Goal: Information Seeking & Learning: Learn about a topic

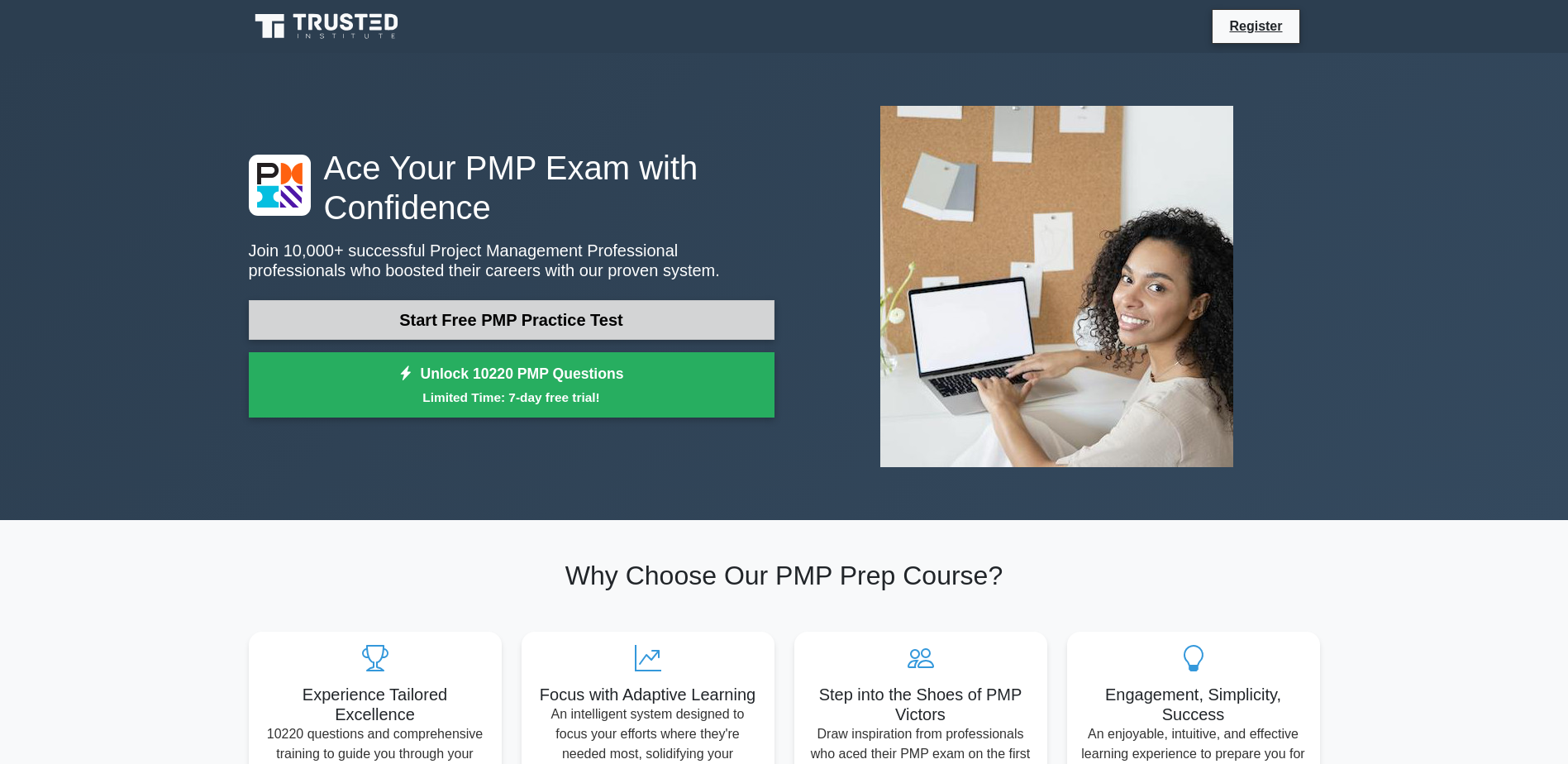
click at [593, 308] on link "Start Free PMP Practice Test" at bounding box center [512, 319] width 526 height 39
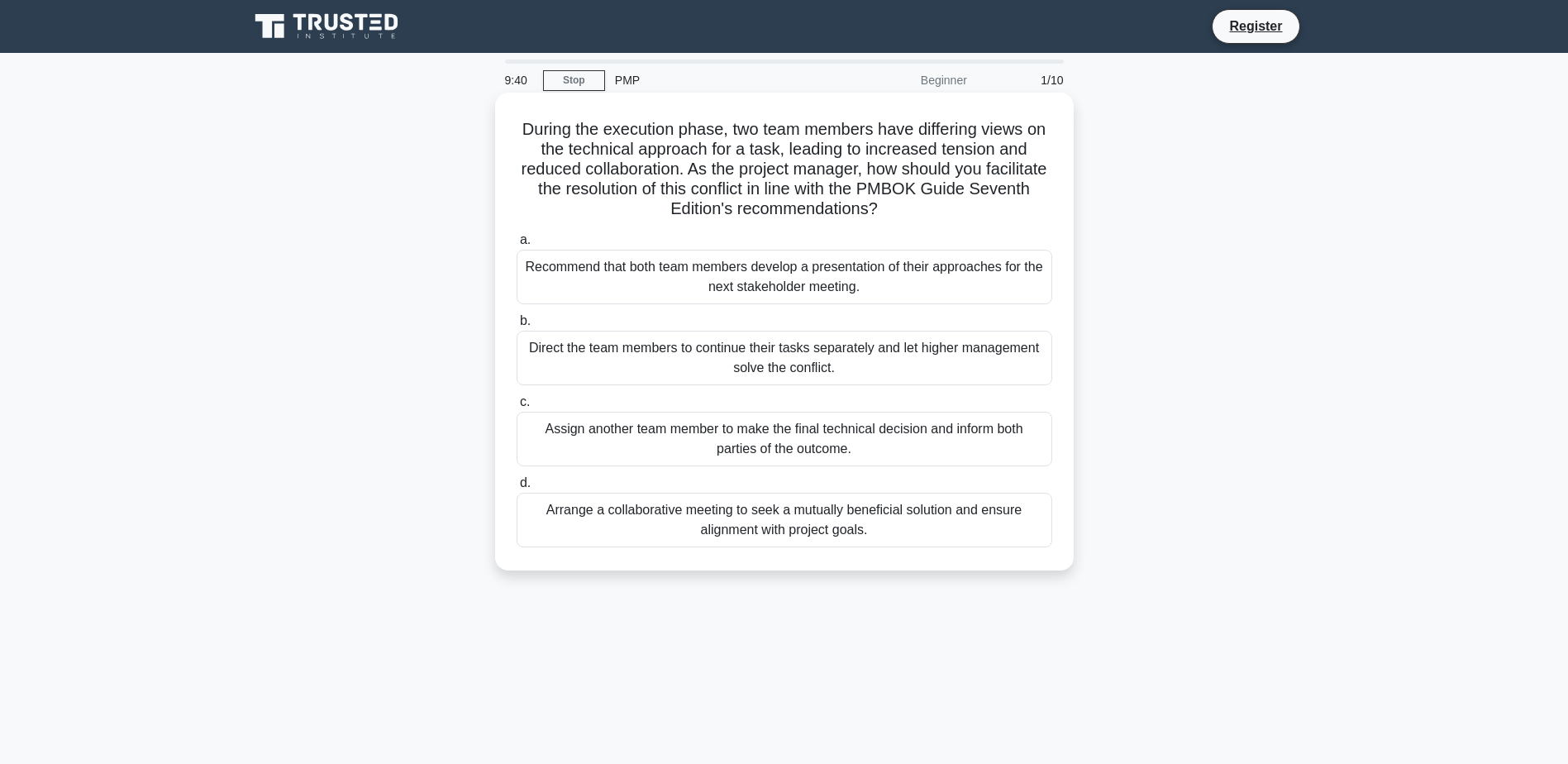
drag, startPoint x: 583, startPoint y: 147, endPoint x: 924, endPoint y: 210, distance: 346.8
click at [924, 210] on h5 "During the execution phase, two team members have differing views on the techni…" at bounding box center [785, 168] width 539 height 100
click at [590, 220] on h5 "During the execution phase, two team members have differing views on the techni…" at bounding box center [785, 168] width 539 height 100
click at [618, 450] on div "Assign another team member to make the final technical decision and inform both…" at bounding box center [784, 439] width 535 height 55
click at [516, 407] on input "c. Assign another team member to make the final technical decision and inform b…" at bounding box center [516, 402] width 0 height 11
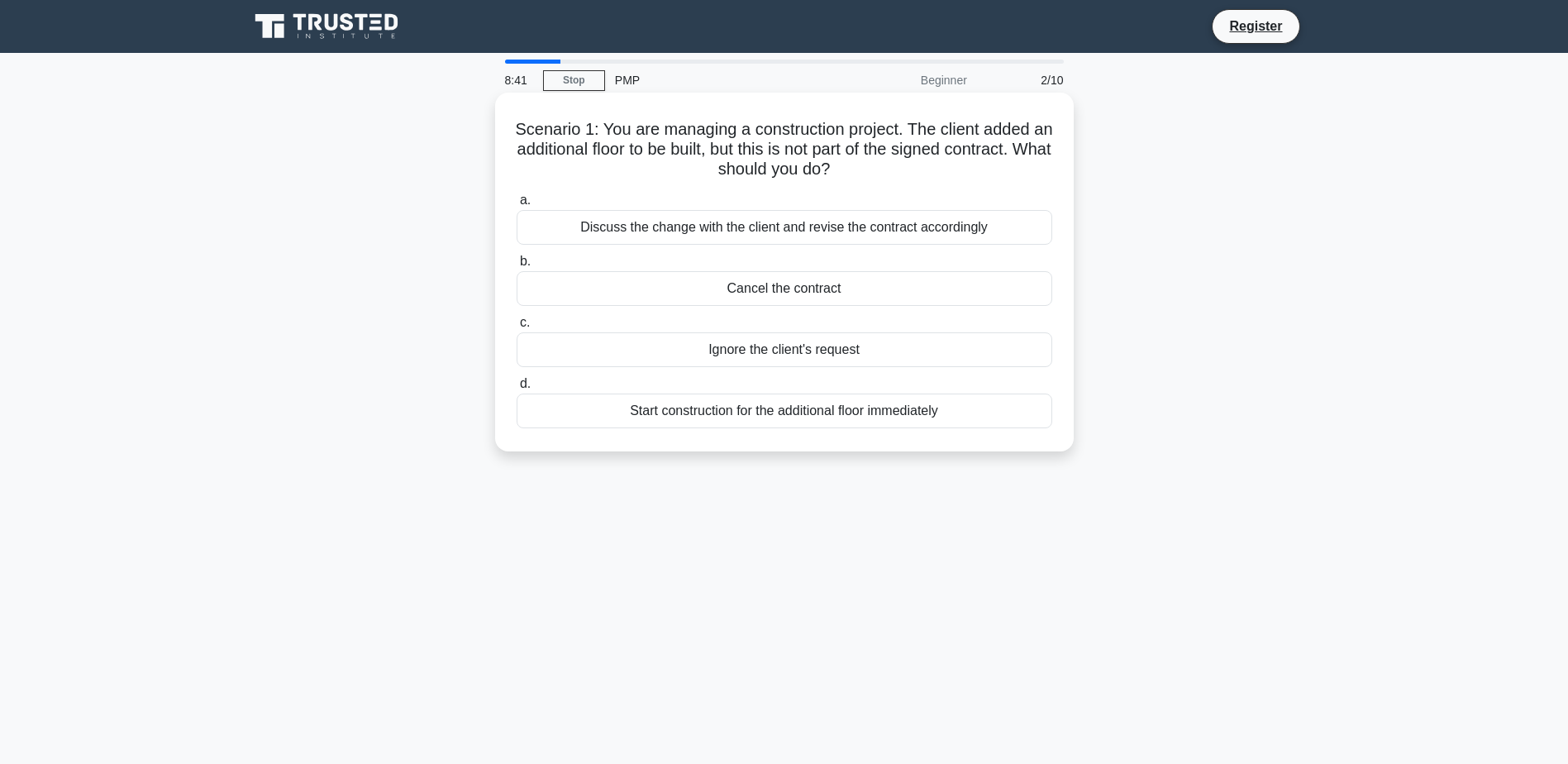
click at [743, 231] on div "Discuss the change with the client and revise the contract accordingly" at bounding box center [784, 228] width 535 height 34
click at [516, 206] on input "a. Discuss the change with the client and revise the contract accordingly" at bounding box center [516, 200] width 0 height 11
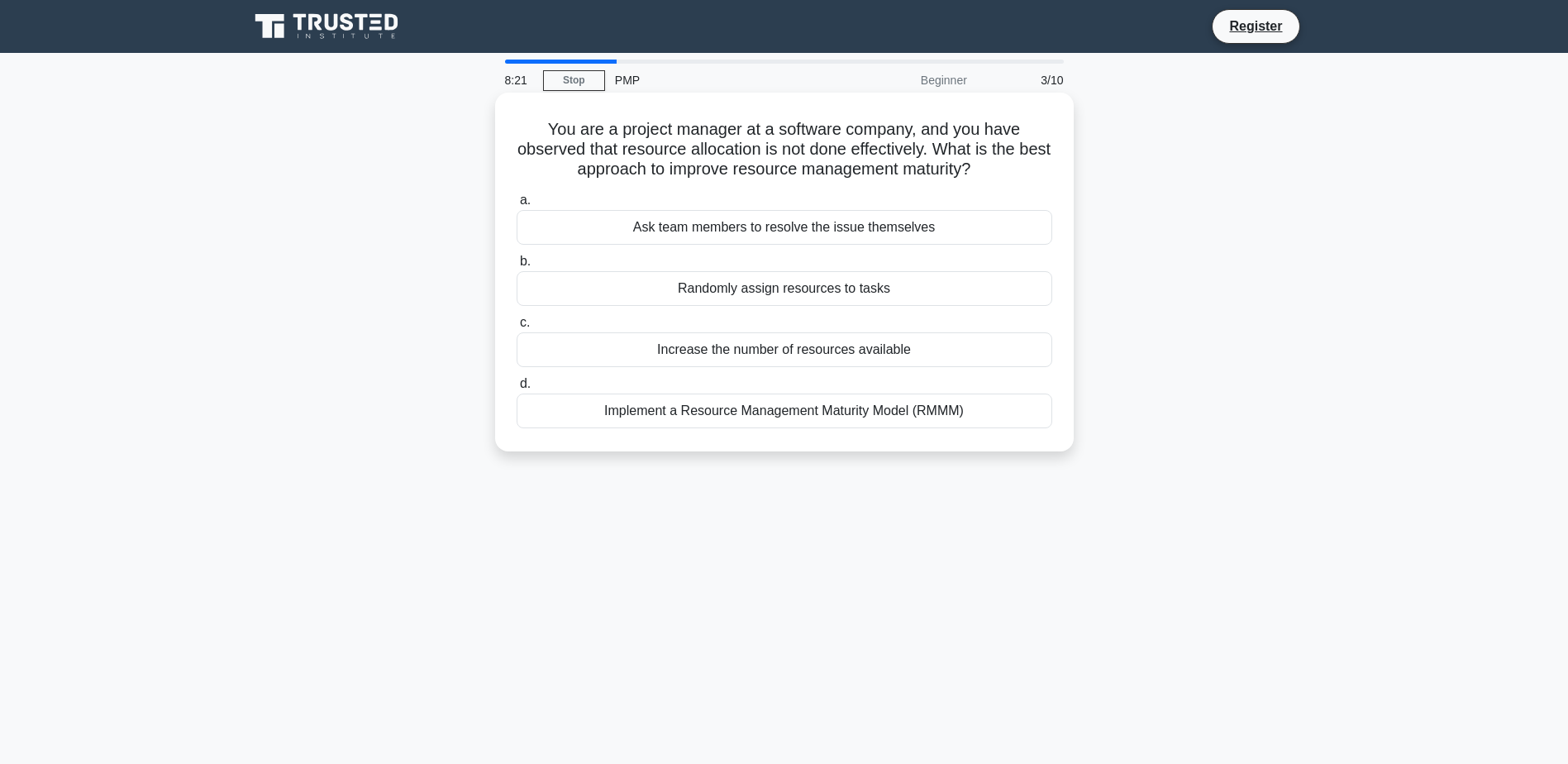
click at [746, 418] on div "Implement a Resource Management Maturity Model (RMMM)" at bounding box center [784, 411] width 535 height 34
click at [516, 389] on input "d. Implement a Resource Management Maturity Model (RMMM)" at bounding box center [516, 383] width 0 height 11
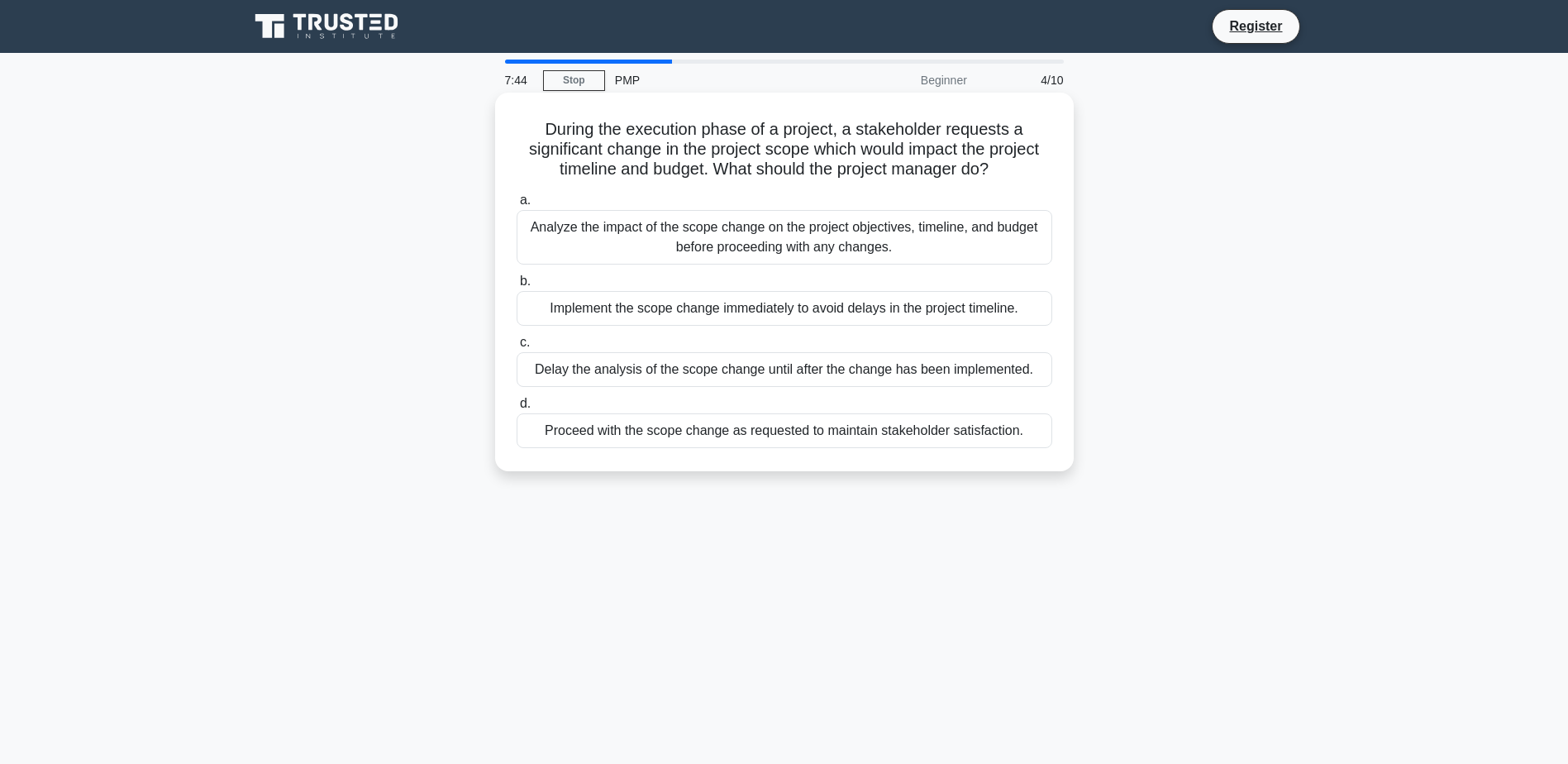
click at [766, 235] on div "Analyze the impact of the scope change on the project objectives, timeline, and…" at bounding box center [784, 237] width 535 height 55
click at [516, 206] on input "a. Analyze the impact of the scope change on the project objectives, timeline, …" at bounding box center [516, 200] width 0 height 11
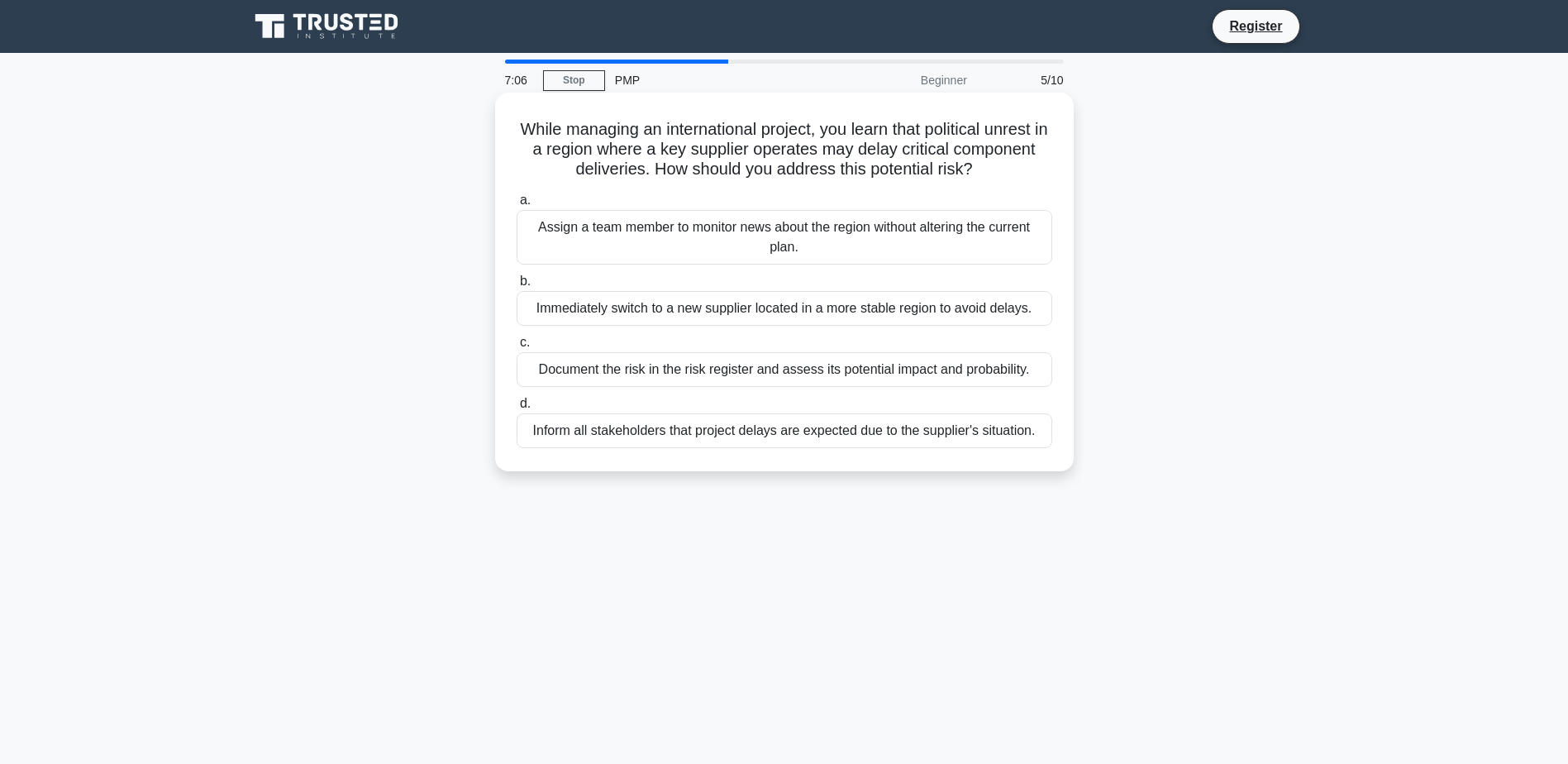
click at [599, 360] on div "Document the risk in the risk register and assess its potential impact and prob…" at bounding box center [784, 369] width 535 height 34
click at [516, 348] on input "c. Document the risk in the risk register and assess its potential impact and p…" at bounding box center [516, 342] width 0 height 11
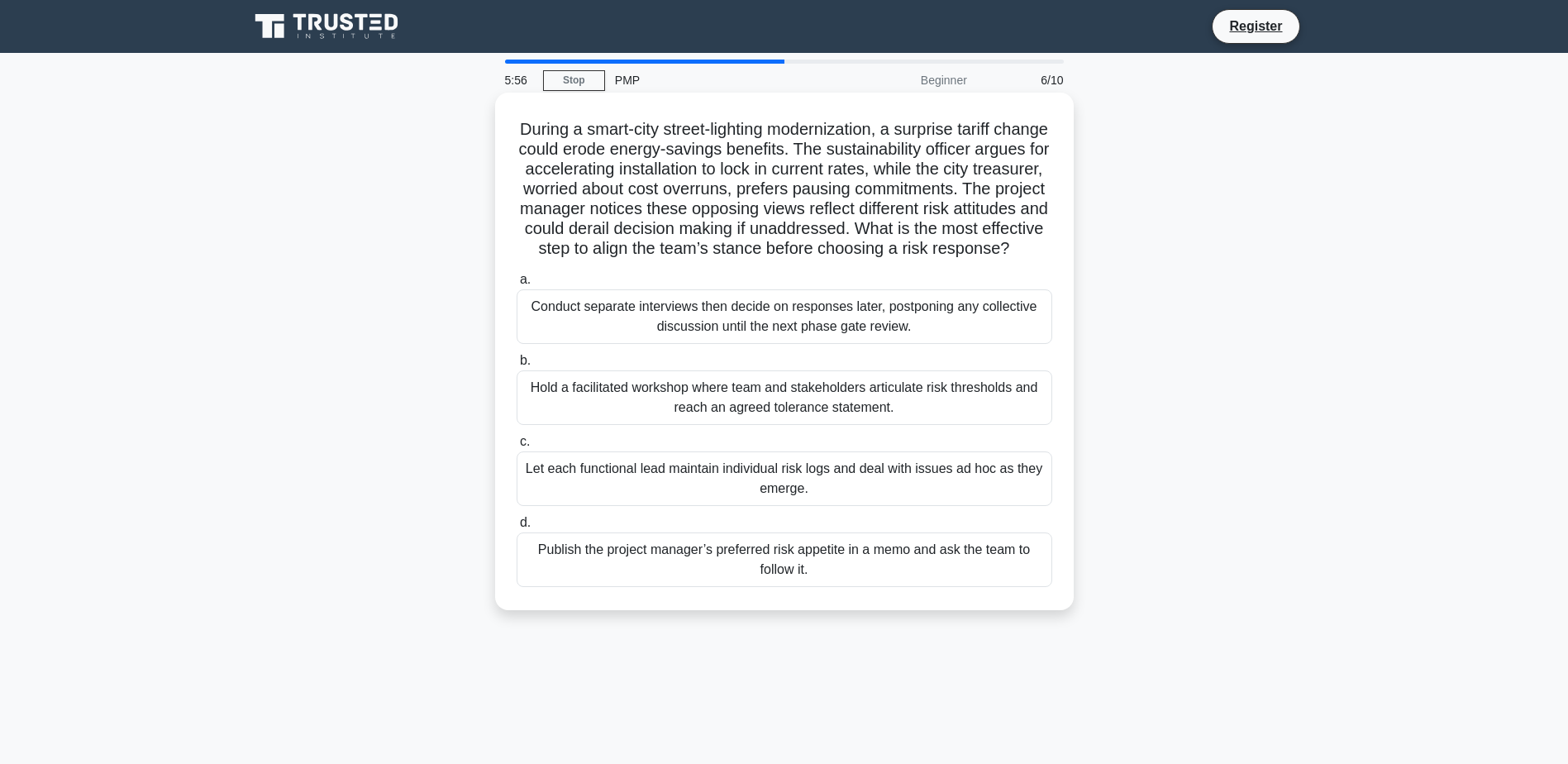
click at [777, 421] on div "Hold a facilitated workshop where team and stakeholders articulate risk thresho…" at bounding box center [784, 397] width 535 height 55
click at [516, 366] on input "b. Hold a facilitated workshop where team and stakeholders articulate risk thre…" at bounding box center [516, 360] width 0 height 11
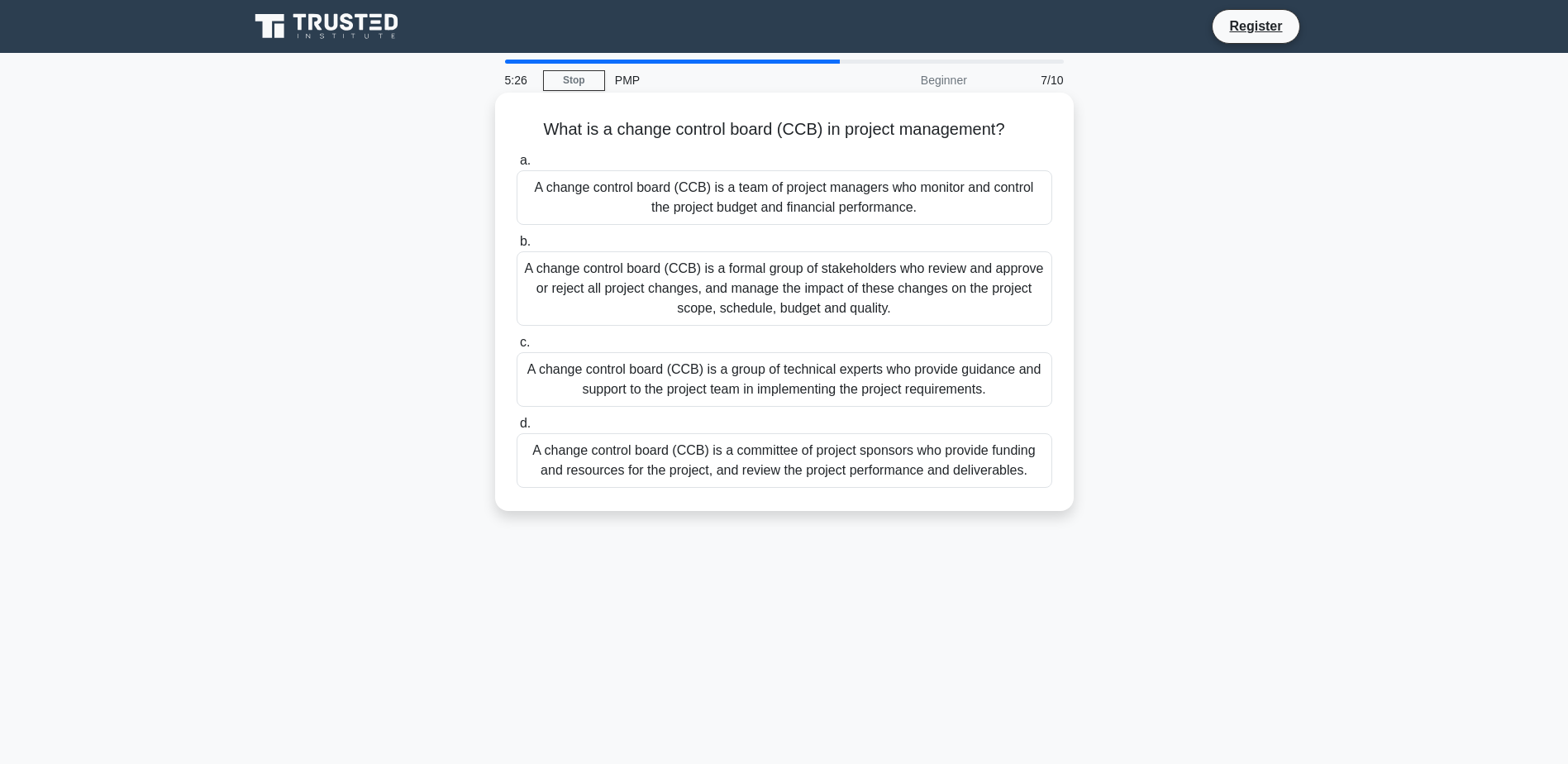
click at [808, 286] on div "A change control board (CCB) is a formal group of stakeholders who review and a…" at bounding box center [784, 289] width 535 height 75
click at [516, 247] on input "b. A change control board (CCB) is a formal group of stakeholders who review an…" at bounding box center [516, 241] width 0 height 11
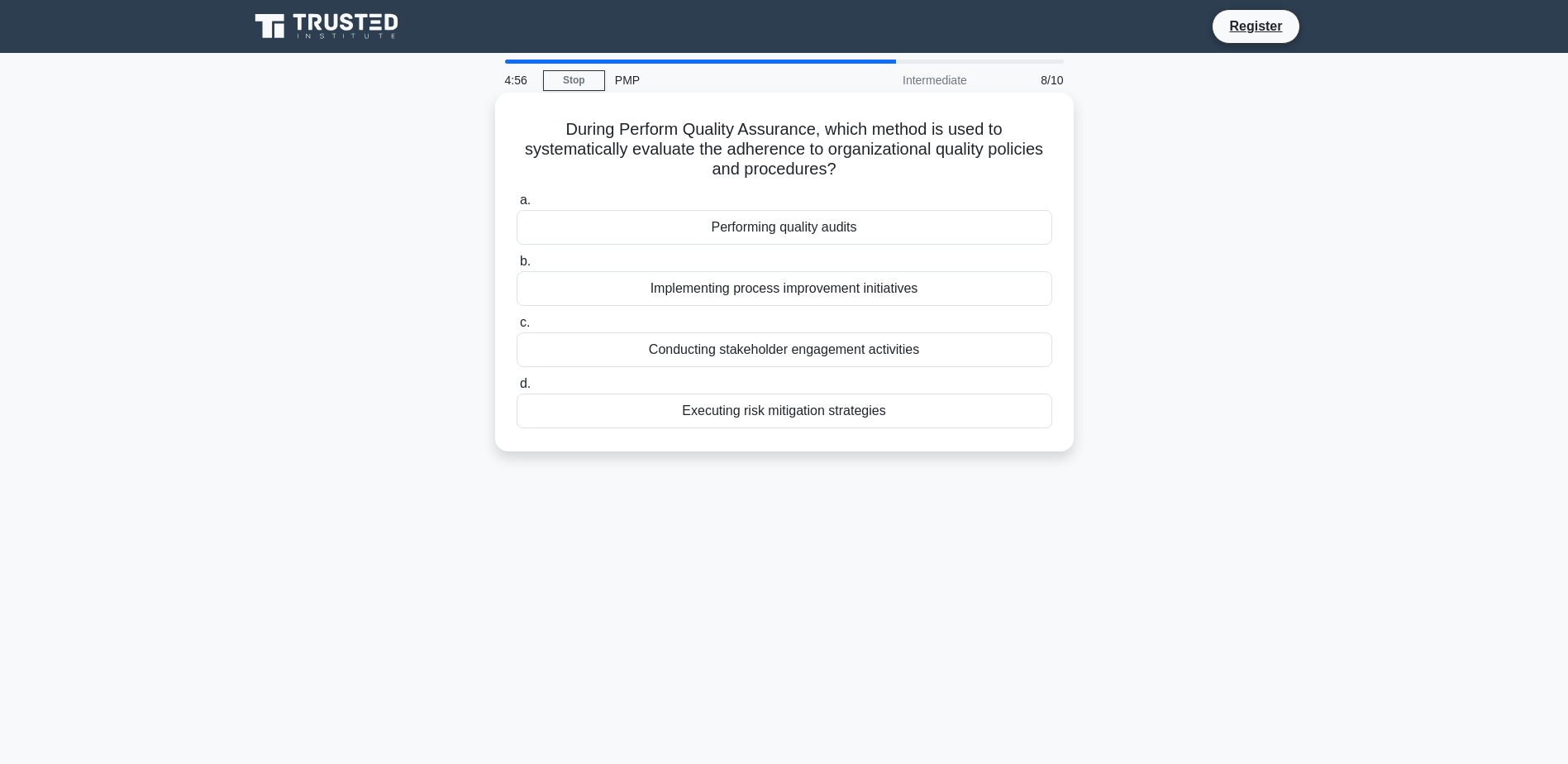
click at [866, 223] on div "Performing quality audits" at bounding box center [784, 228] width 535 height 34
click at [516, 206] on input "a. Performing quality audits" at bounding box center [516, 200] width 0 height 11
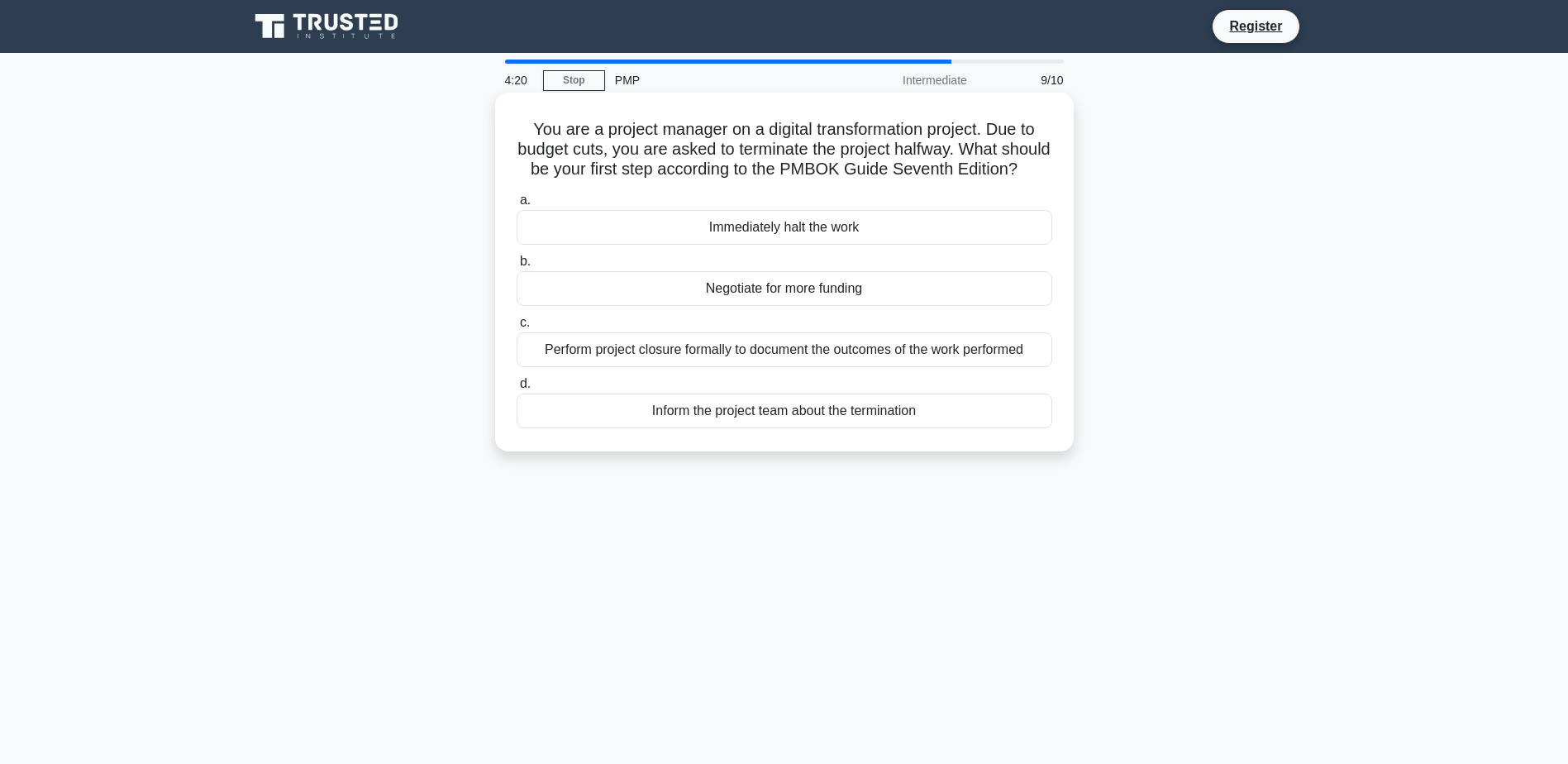
click at [662, 367] on div "Perform project closure formally to document the outcomes of the work performed" at bounding box center [784, 350] width 535 height 34
click at [516, 328] on input "c. Perform project closure formally to document the outcomes of the work perfor…" at bounding box center [516, 322] width 0 height 11
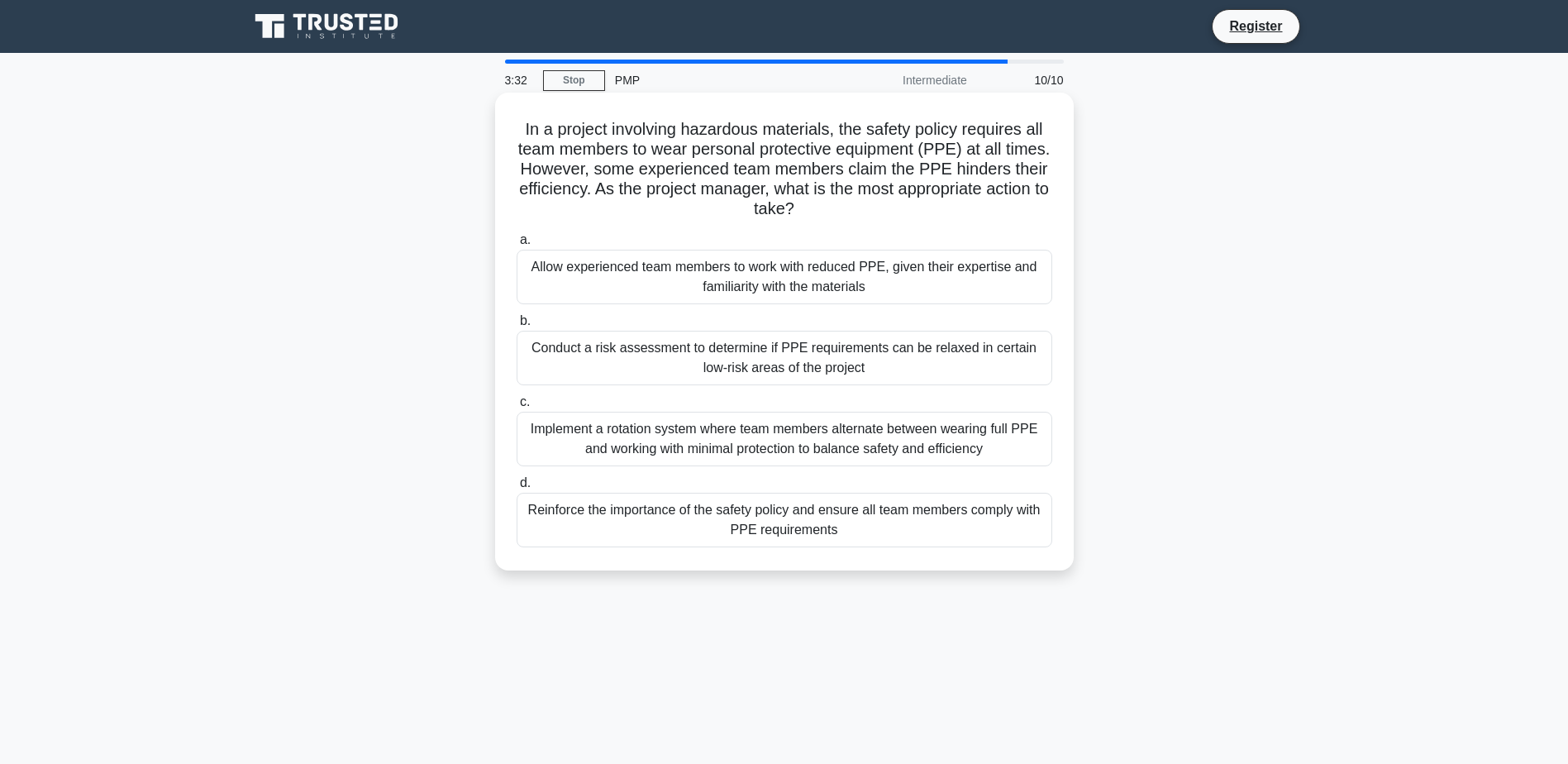
click at [879, 520] on div "Reinforce the importance of the safety policy and ensure all team members compl…" at bounding box center [784, 519] width 535 height 55
click at [516, 489] on input "d. Reinforce the importance of the safety policy and ensure all team members co…" at bounding box center [516, 483] width 0 height 11
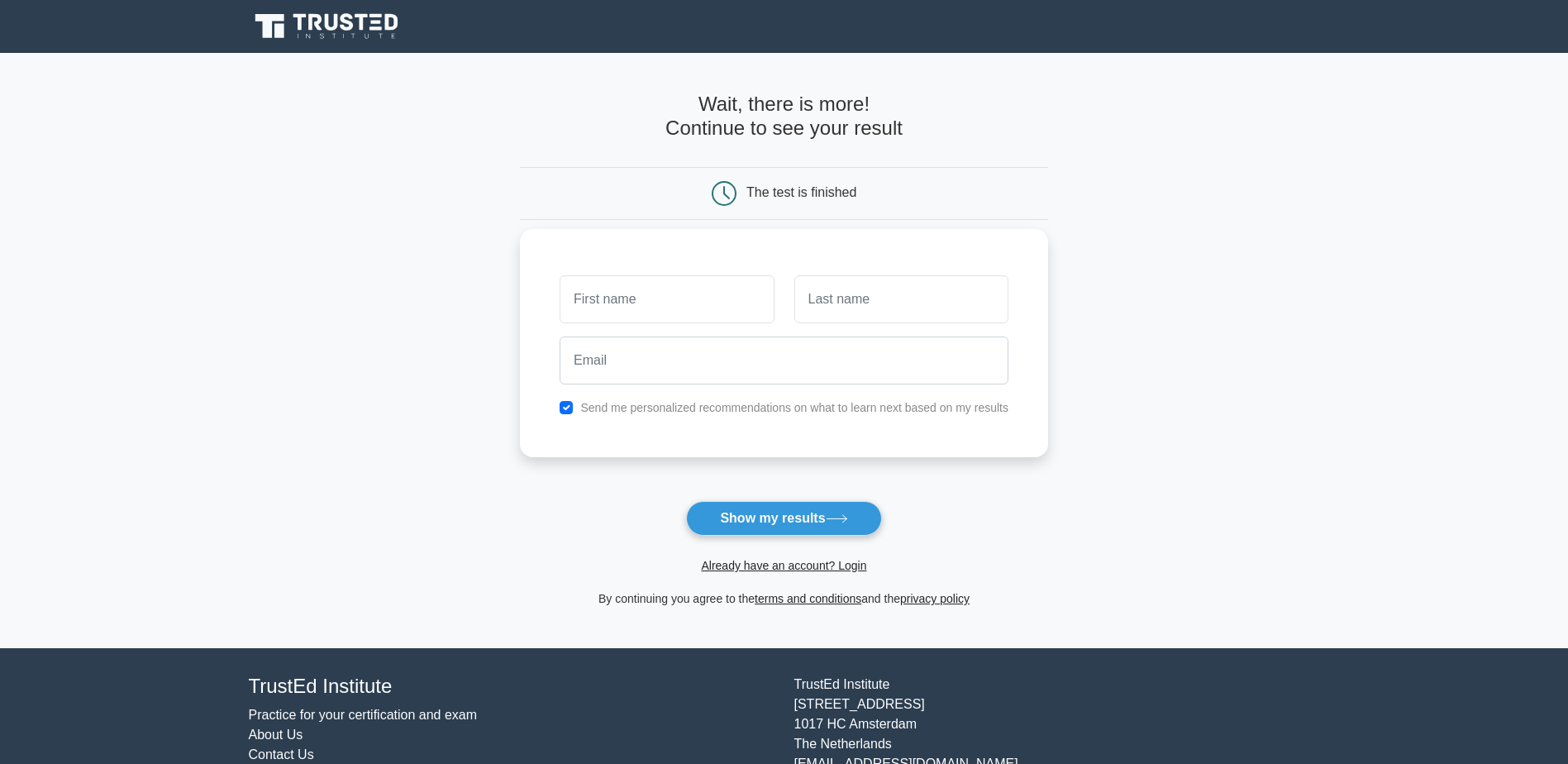
click at [607, 302] on input "text" at bounding box center [666, 299] width 214 height 48
type input "Mohammed Abdulraouf"
click at [884, 306] on input "text" at bounding box center [902, 299] width 214 height 48
type input "Eid"
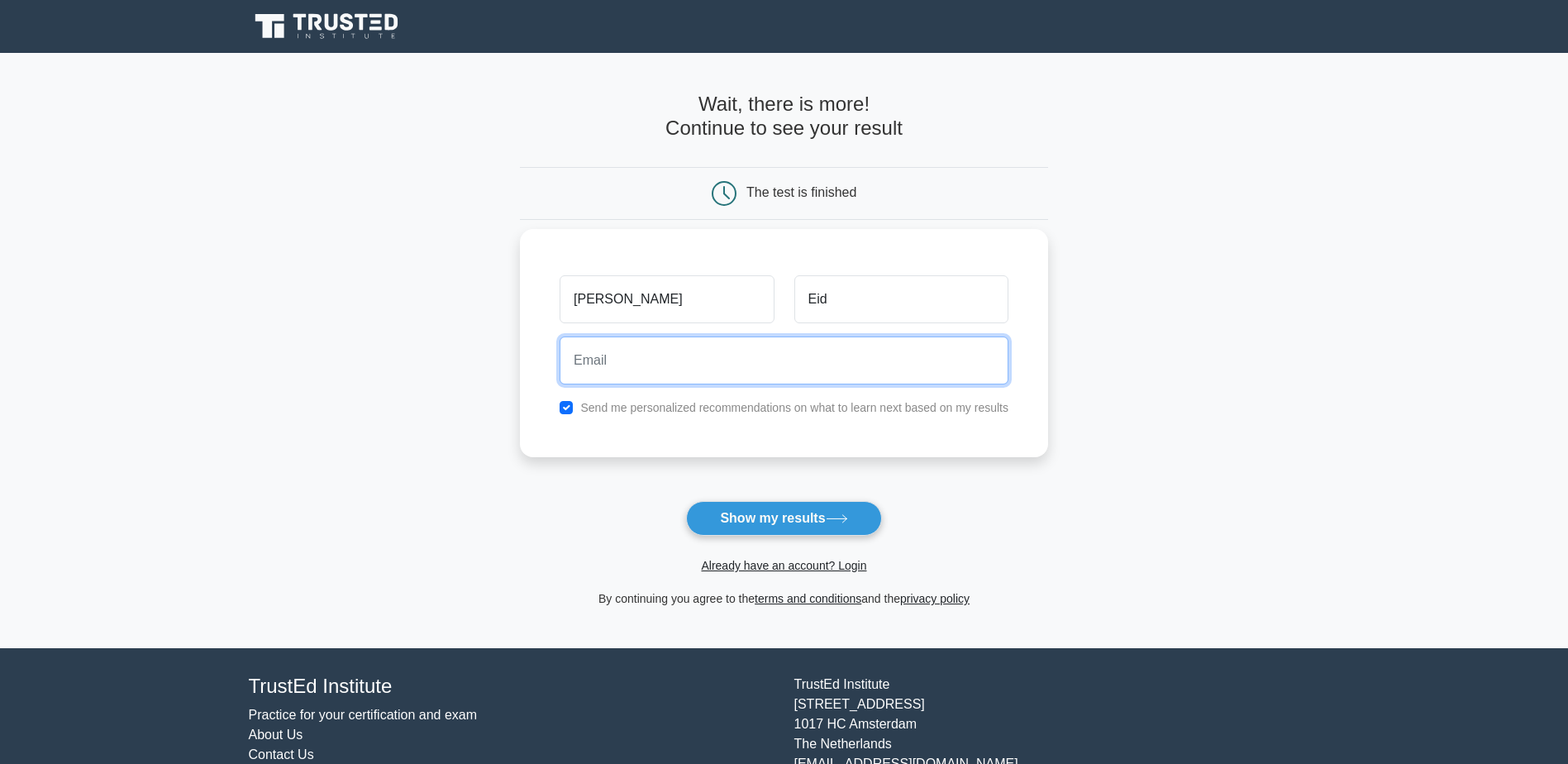
click at [761, 369] on input "email" at bounding box center [783, 360] width 448 height 48
type input "mohamed.abdulraouf@yahoo.com"
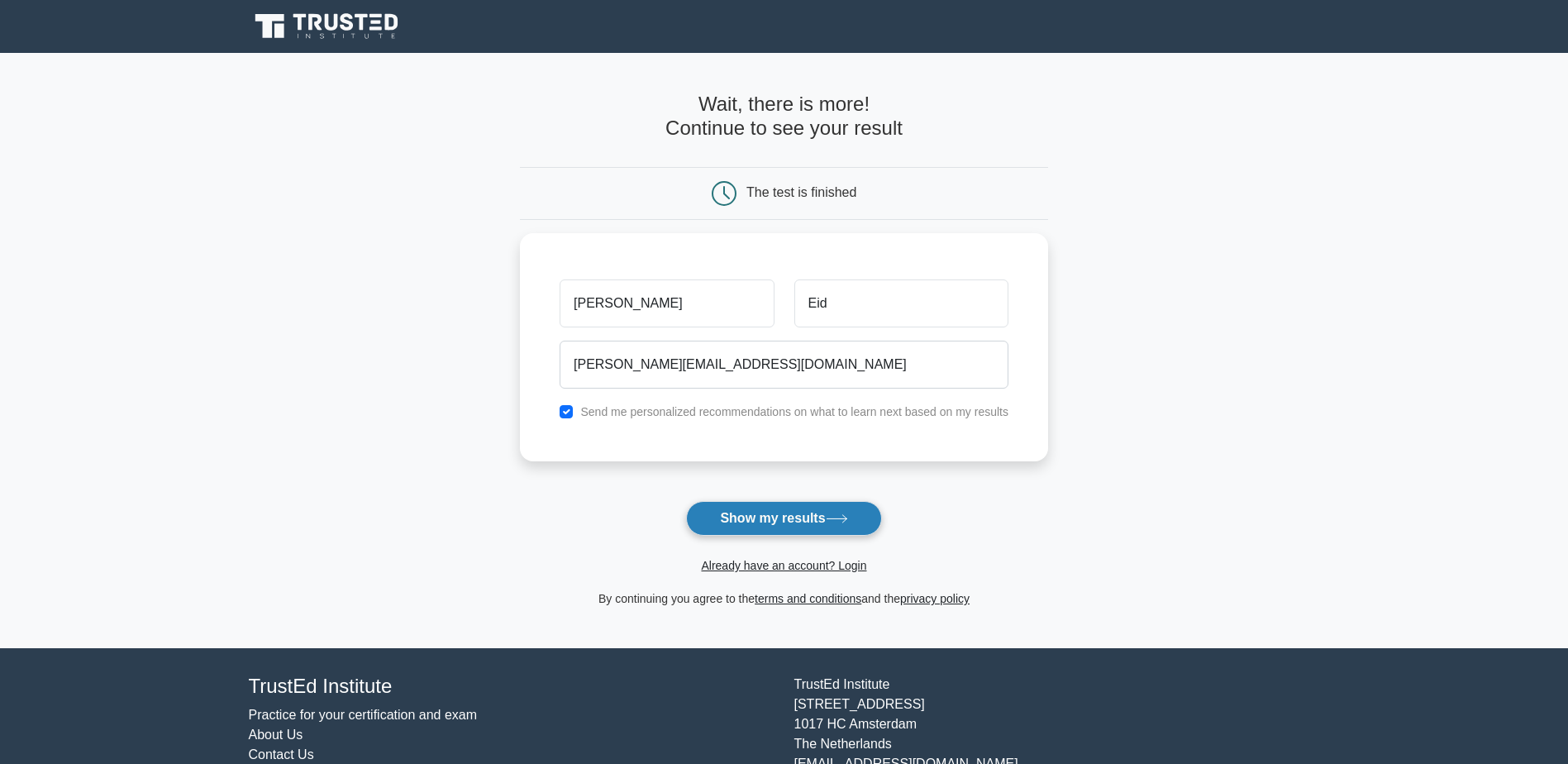
click at [766, 514] on button "Show my results" at bounding box center [784, 518] width 195 height 34
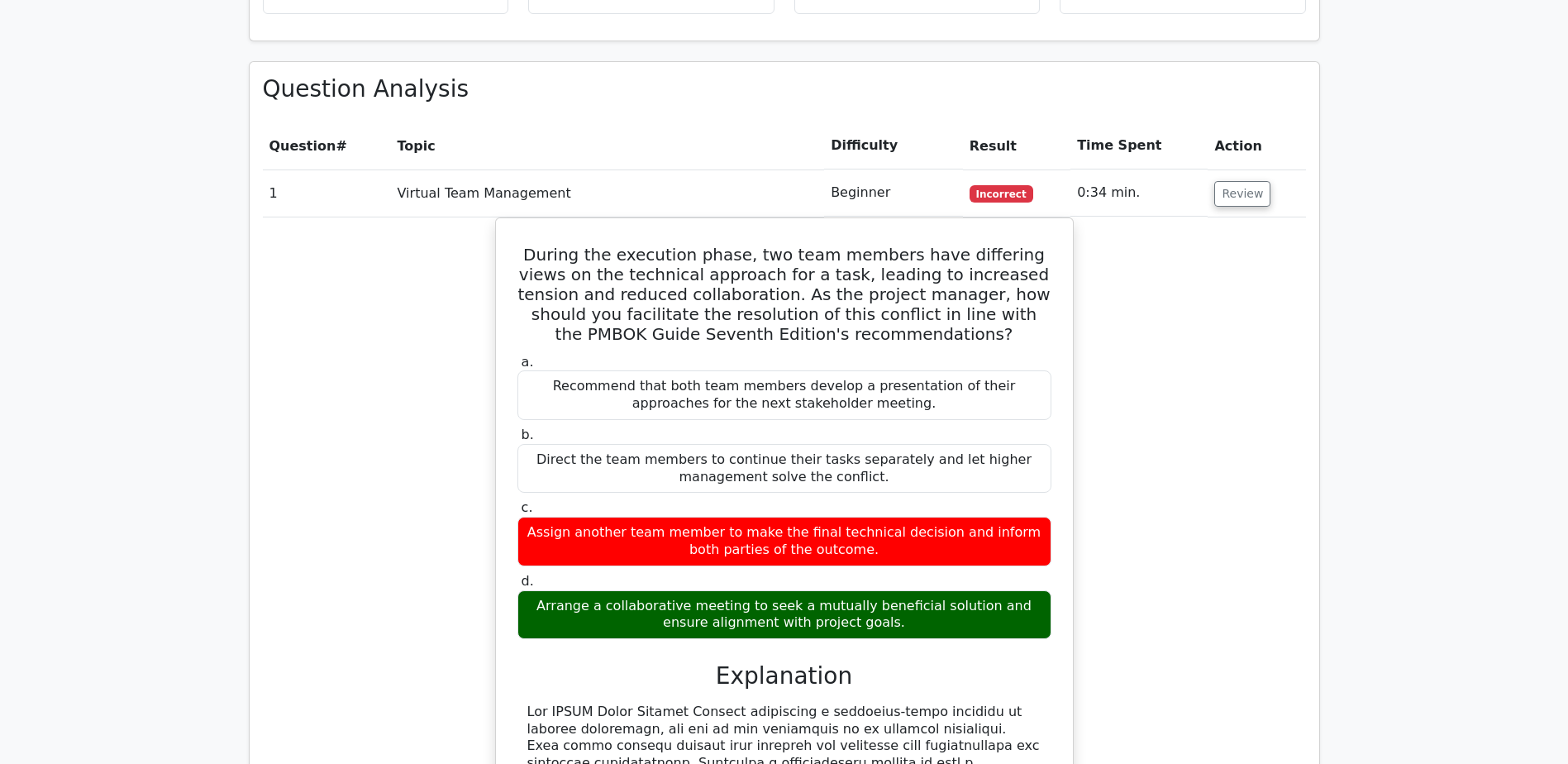
scroll to position [1406, 0]
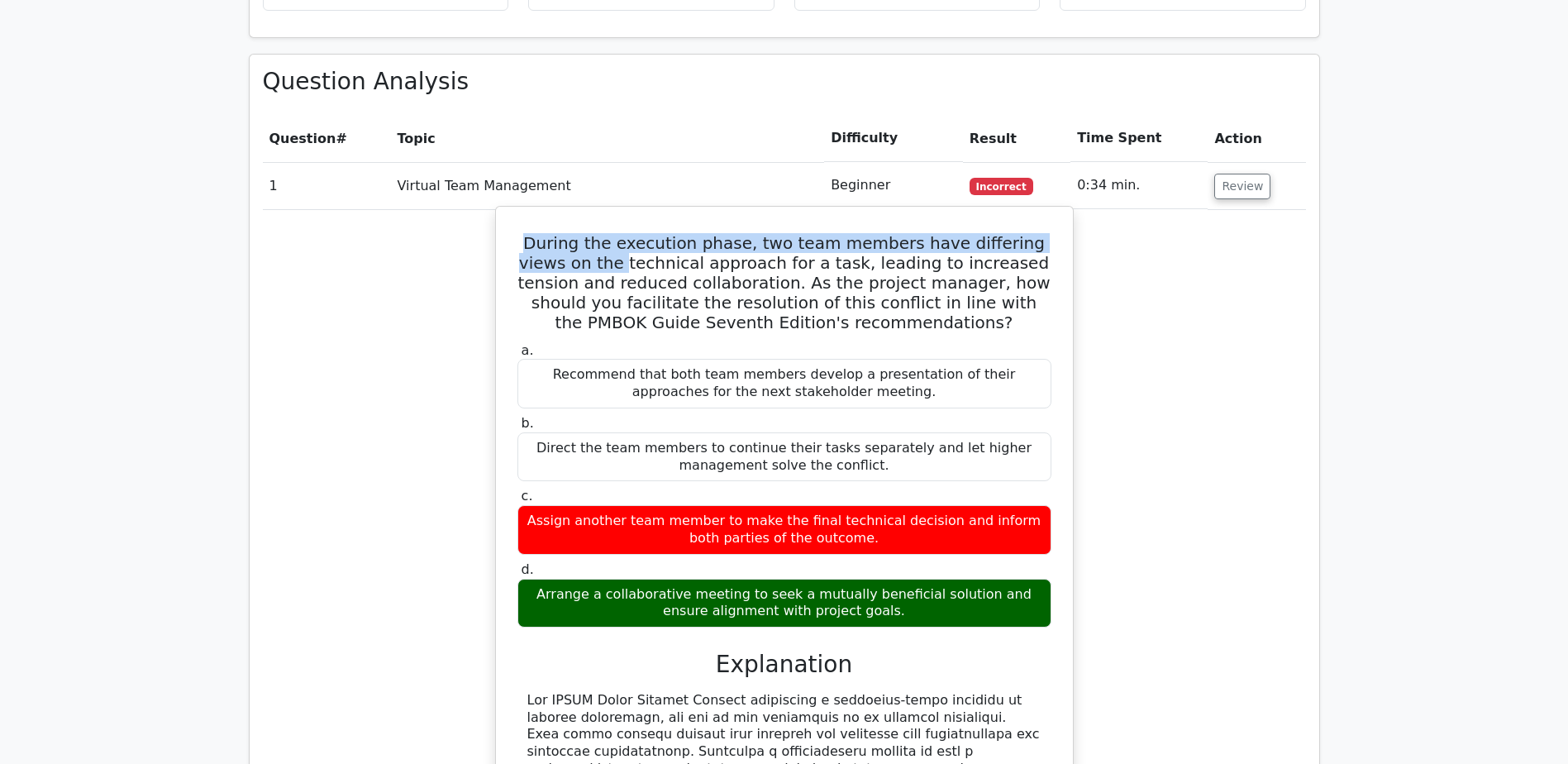
drag, startPoint x: 532, startPoint y: 167, endPoint x: 578, endPoint y: 188, distance: 50.6
click at [578, 233] on h5 "During the execution phase, two team members have differing views on the techni…" at bounding box center [784, 283] width 537 height 99
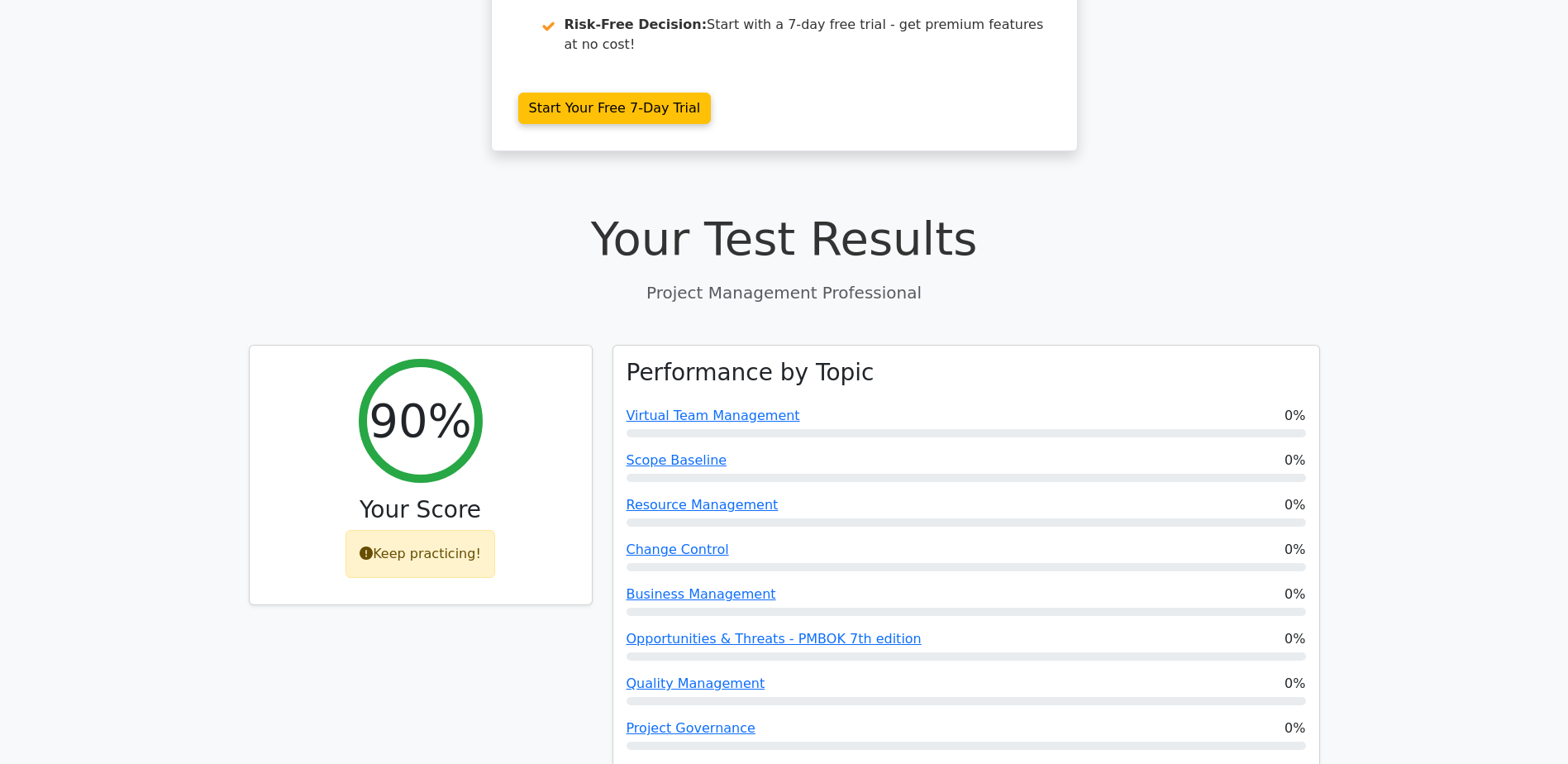
scroll to position [0, 0]
